Goal: Task Accomplishment & Management: Manage account settings

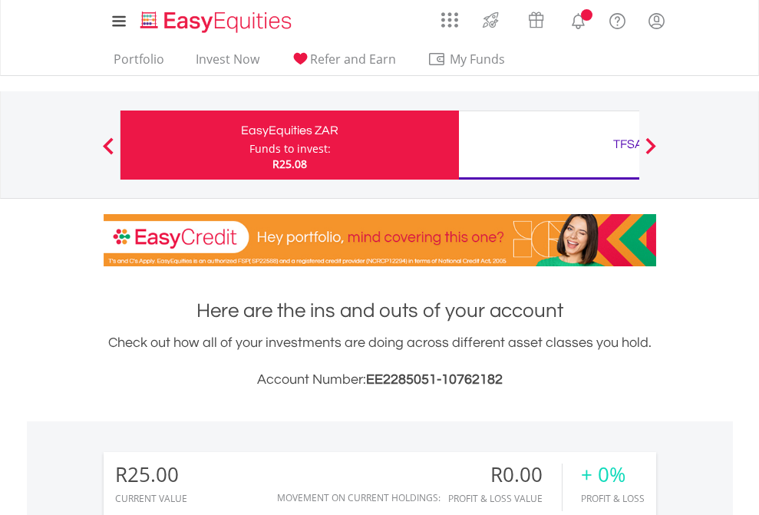
scroll to position [147, 241]
click at [250, 145] on div "Funds to invest:" at bounding box center [290, 148] width 81 height 15
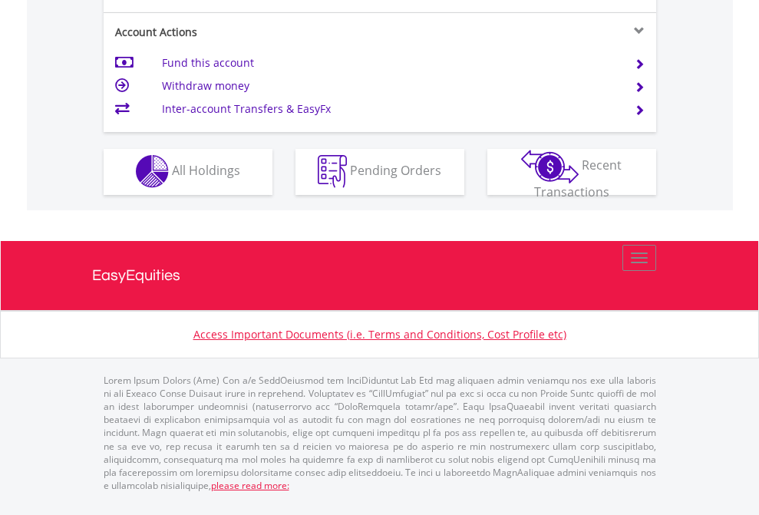
scroll to position [1436, 0]
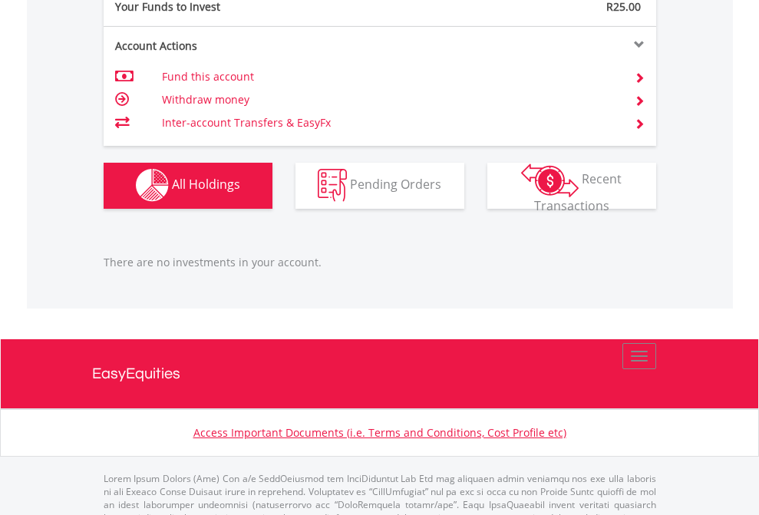
scroll to position [1520, 0]
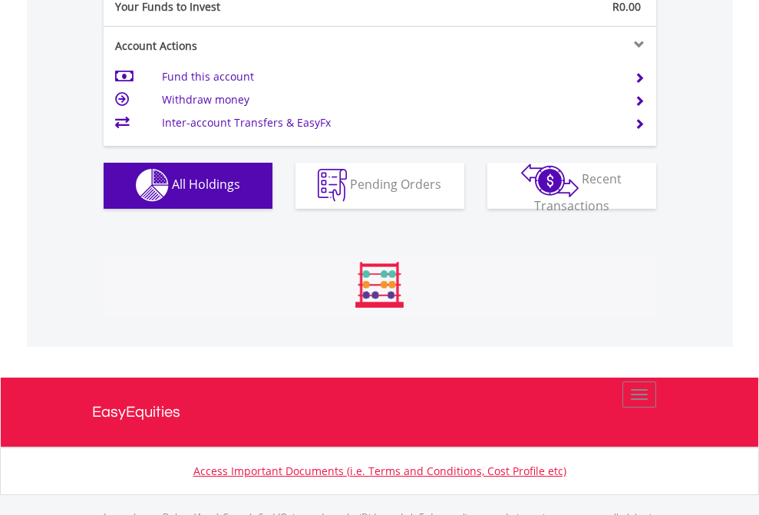
scroll to position [1520, 0]
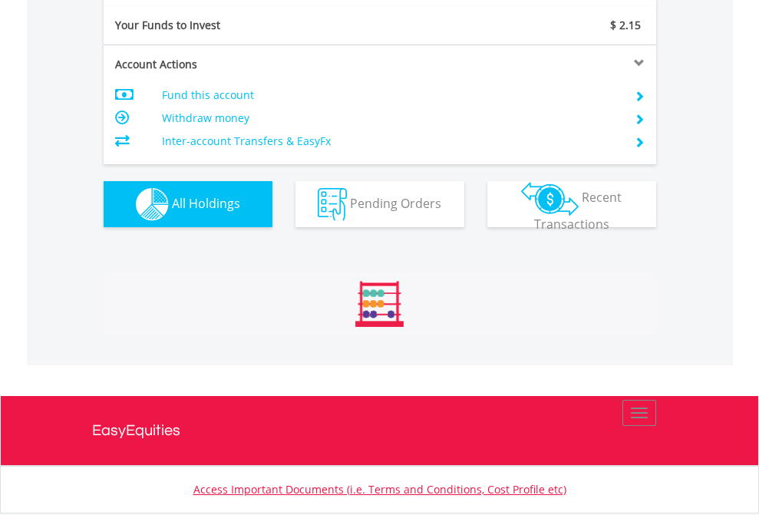
scroll to position [1707, 0]
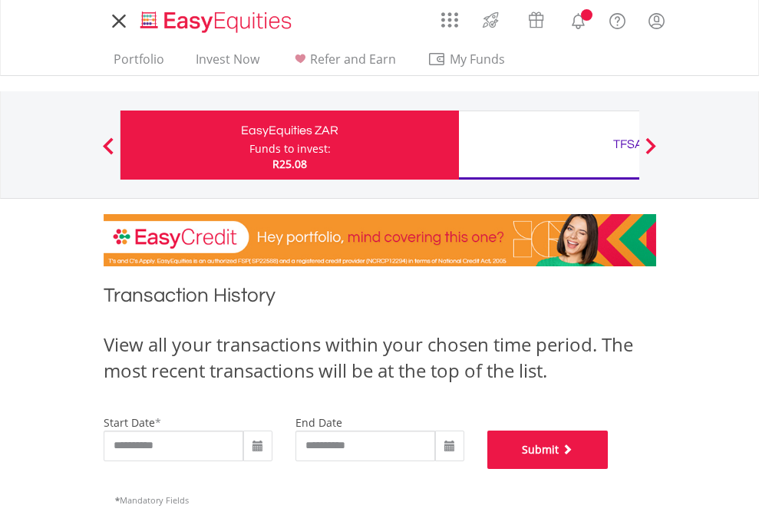
click at [609, 469] on button "Submit" at bounding box center [548, 450] width 121 height 38
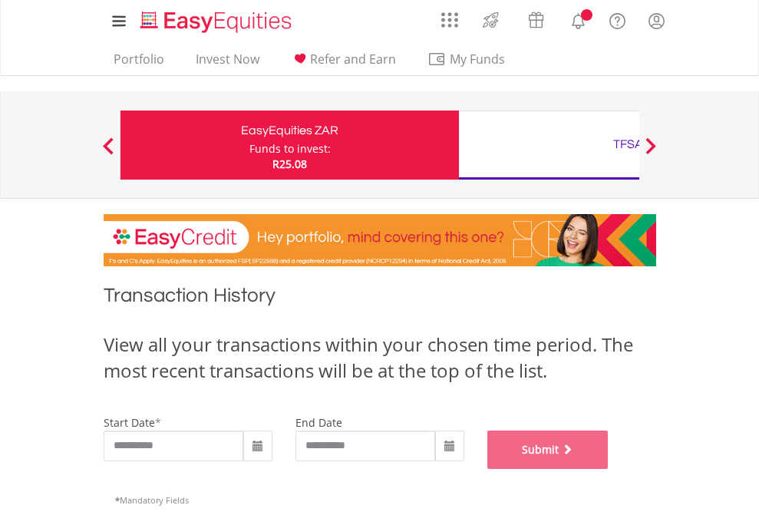
scroll to position [623, 0]
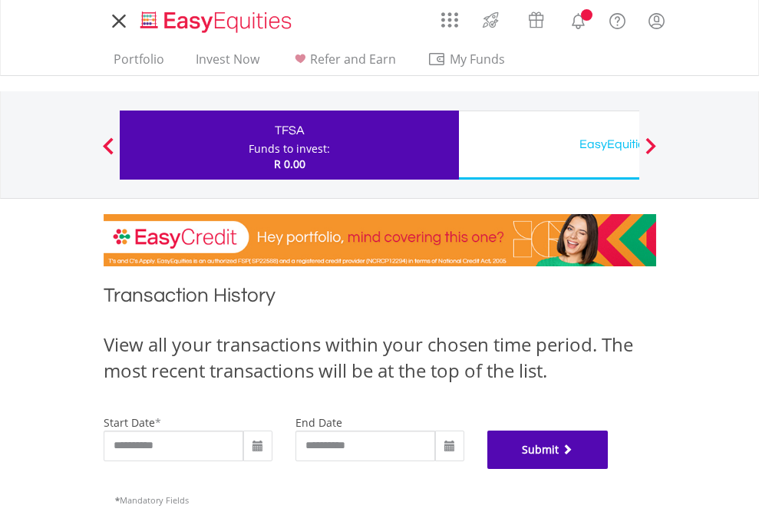
click at [609, 469] on button "Submit" at bounding box center [548, 450] width 121 height 38
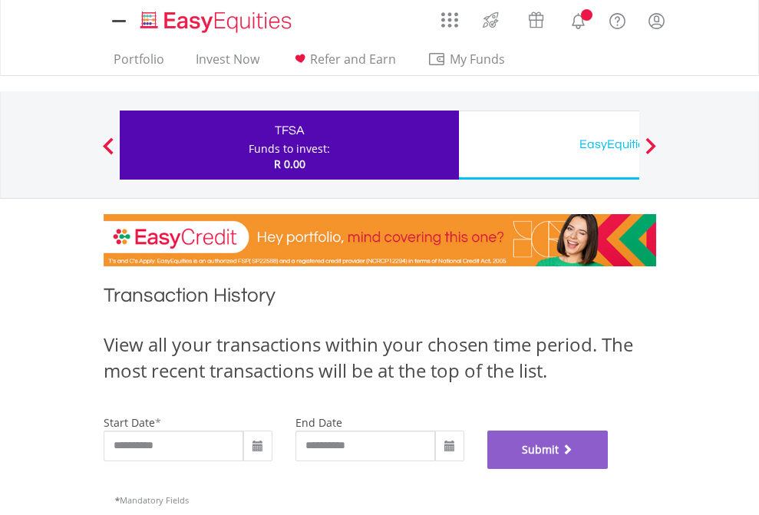
scroll to position [623, 0]
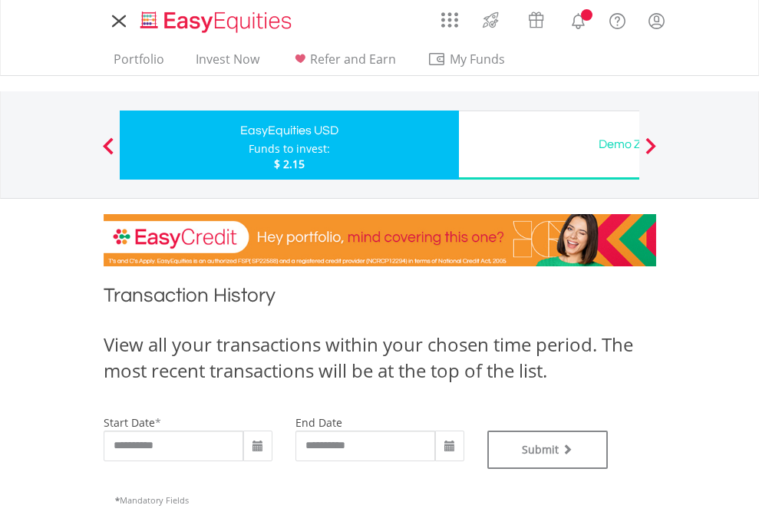
type input "**********"
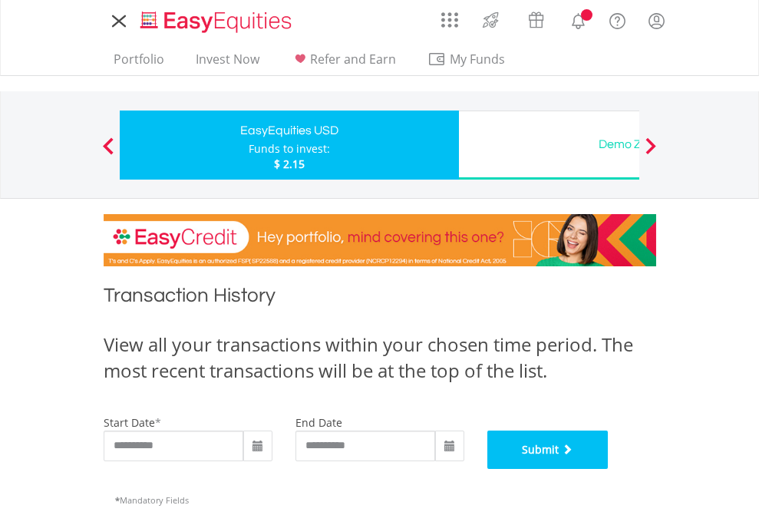
click at [609, 469] on button "Submit" at bounding box center [548, 450] width 121 height 38
